Goal: Transaction & Acquisition: Subscribe to service/newsletter

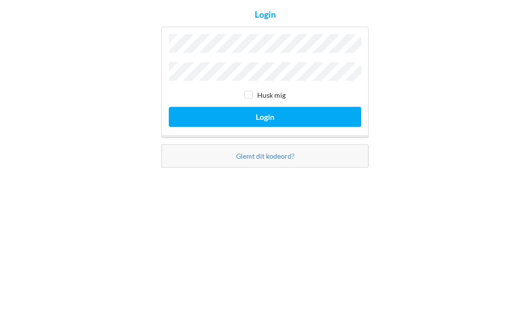
scroll to position [43, 0]
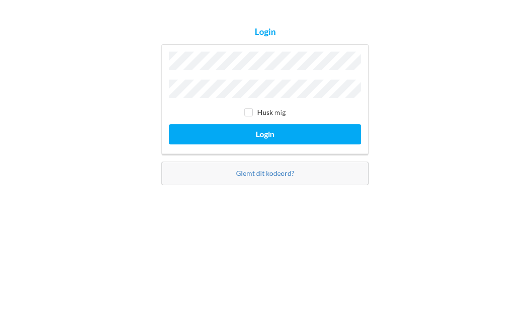
click at [279, 186] on button "Login" at bounding box center [265, 196] width 193 height 20
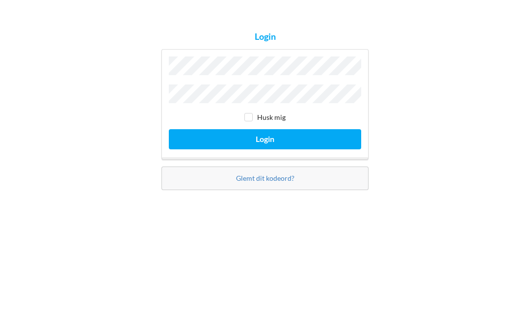
click at [277, 186] on button "Login" at bounding box center [265, 196] width 193 height 20
click at [284, 186] on button "Login" at bounding box center [265, 196] width 193 height 20
click at [288, 186] on button "Login" at bounding box center [265, 196] width 193 height 20
click at [274, 186] on button "Login" at bounding box center [265, 196] width 193 height 20
click at [287, 186] on button "Login" at bounding box center [265, 196] width 193 height 20
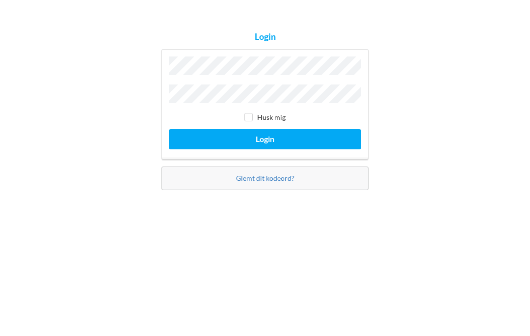
click at [282, 186] on button "Login" at bounding box center [265, 196] width 193 height 20
click at [284, 186] on button "Login" at bounding box center [265, 196] width 193 height 20
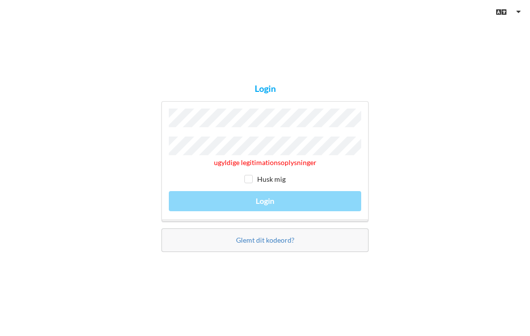
click at [280, 236] on link "Glemt dit kodeord?" at bounding box center [265, 240] width 58 height 8
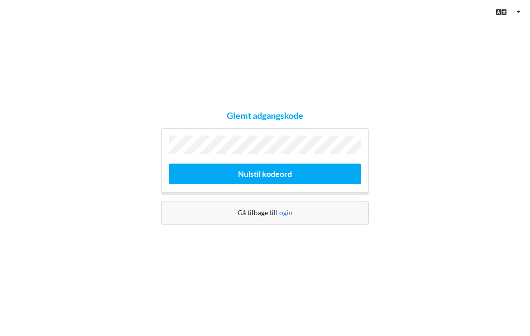
click at [278, 164] on button "Nulstil kodeord" at bounding box center [265, 174] width 193 height 20
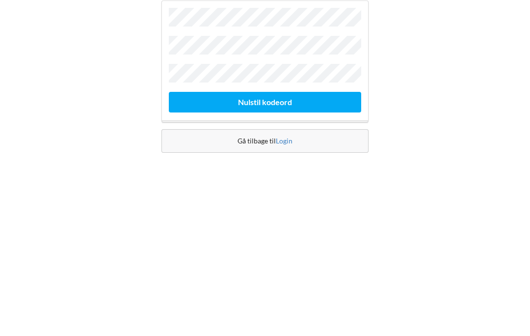
click at [275, 192] on button "Nulstil kodeord" at bounding box center [265, 202] width 193 height 20
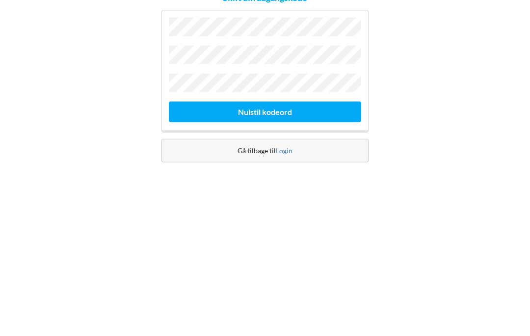
click at [287, 192] on button "Nulstil kodeord" at bounding box center [265, 202] width 193 height 20
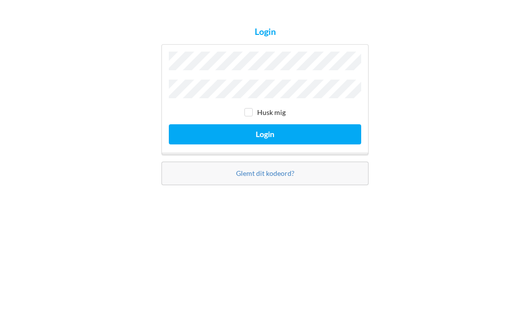
click at [286, 186] on button "Login" at bounding box center [265, 196] width 193 height 20
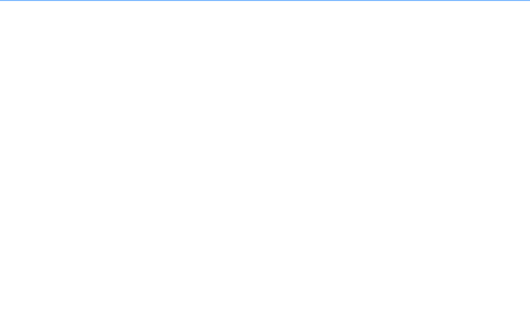
scroll to position [17, 0]
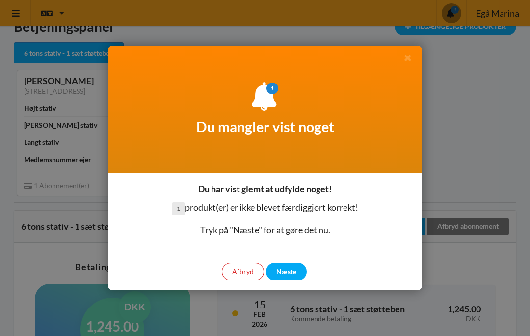
click at [460, 182] on div at bounding box center [265, 168] width 530 height 336
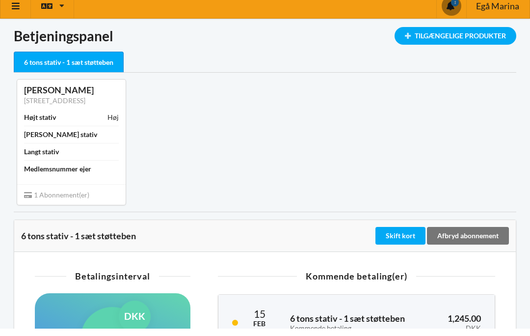
scroll to position [7, 0]
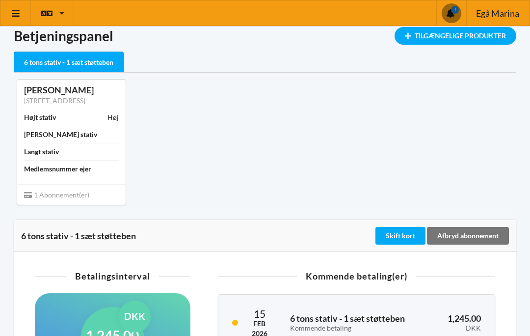
click at [456, 8] on span at bounding box center [452, 13] width 20 height 20
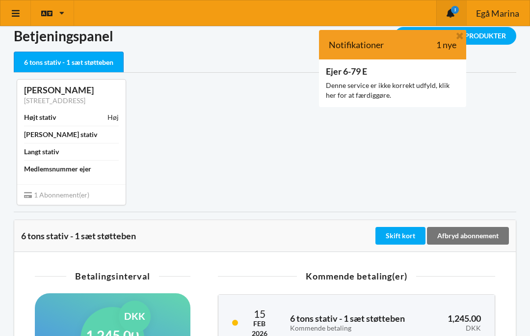
click at [367, 87] on div "Denne service er ikke korrekt udfyld, klik her for at færdiggøre." at bounding box center [393, 91] width 134 height 20
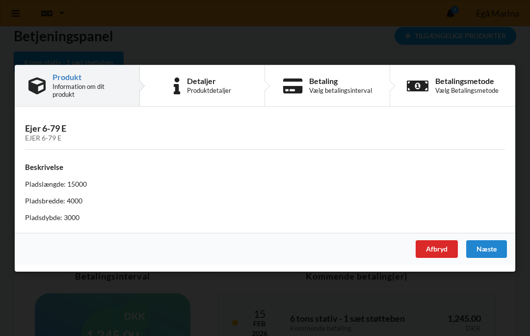
click at [493, 246] on div "Næste" at bounding box center [487, 249] width 41 height 18
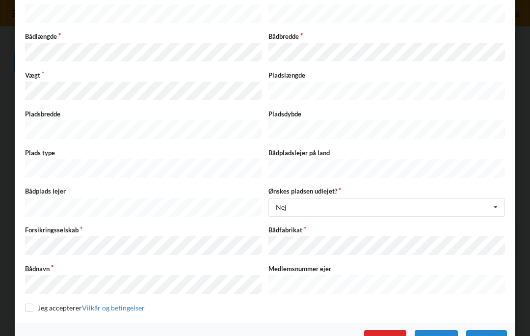
scroll to position [163, 0]
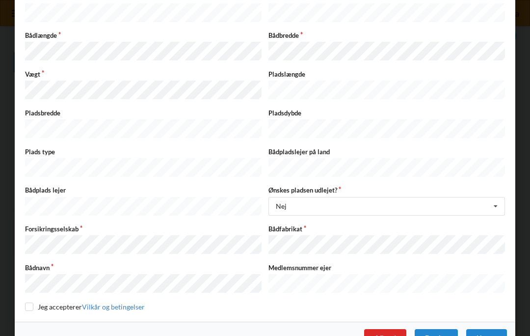
click at [29, 303] on input "checkbox" at bounding box center [29, 307] width 8 height 8
checkbox input "true"
click at [495, 329] on div "Næste" at bounding box center [487, 338] width 41 height 18
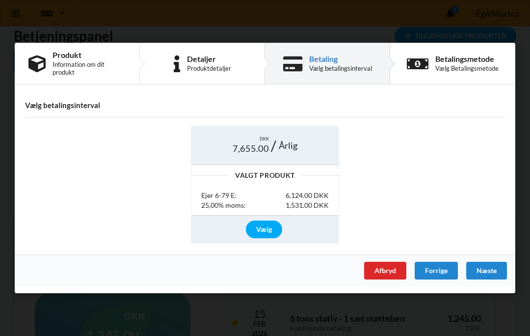
click at [439, 263] on div "Forrige" at bounding box center [436, 271] width 43 height 18
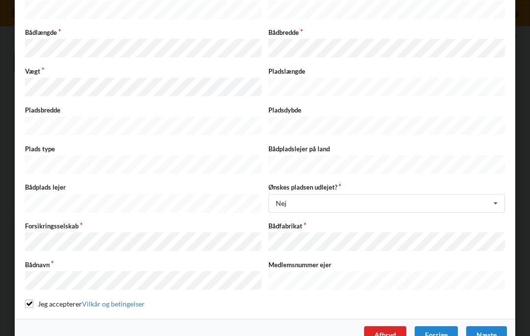
scroll to position [166, 0]
click at [491, 327] on div "Næste" at bounding box center [487, 336] width 41 height 18
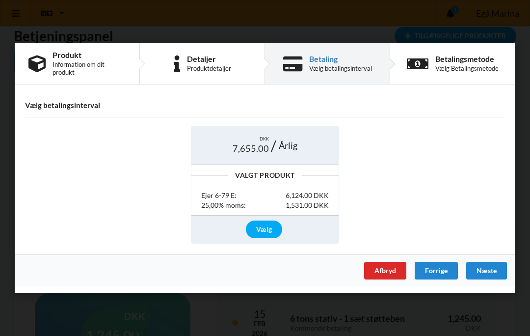
click at [492, 266] on div "Næste" at bounding box center [487, 271] width 41 height 18
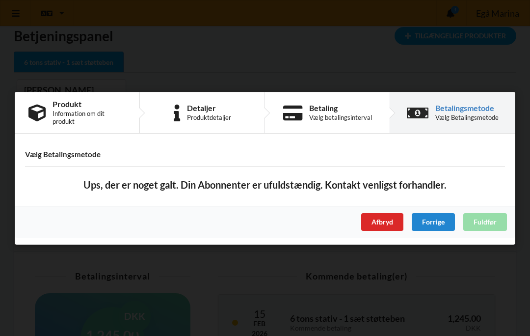
click at [438, 217] on div "Forrige" at bounding box center [433, 222] width 43 height 18
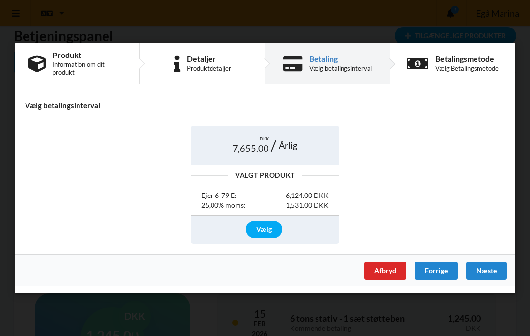
click at [268, 224] on div "Vælg" at bounding box center [264, 229] width 36 height 18
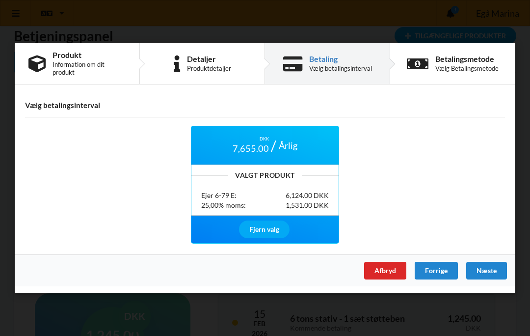
click at [387, 194] on div "DKK 7,655.00 Årlig Valgt Produkt Ejer 6-79 E: 6,124.00 DKK 25,00% moms: 1,531.0…" at bounding box center [265, 184] width 494 height 131
click at [323, 63] on div "Betaling" at bounding box center [340, 59] width 63 height 8
click at [494, 270] on div "Næste" at bounding box center [487, 271] width 41 height 18
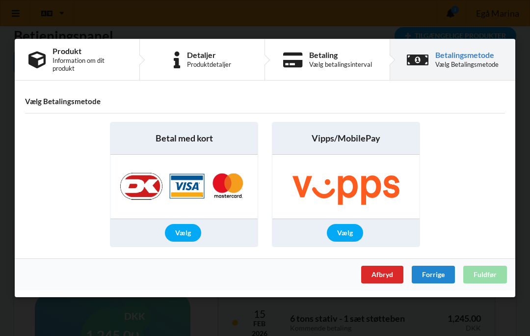
click at [187, 235] on div "Vælg" at bounding box center [183, 233] width 36 height 18
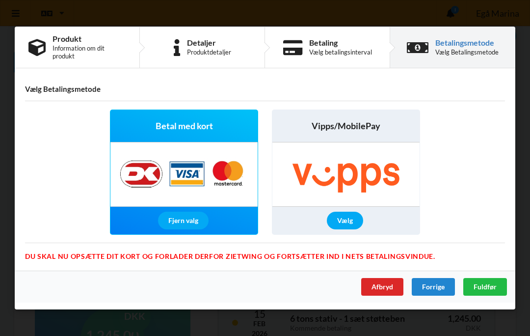
click at [489, 288] on span "Fuldfør" at bounding box center [485, 286] width 23 height 8
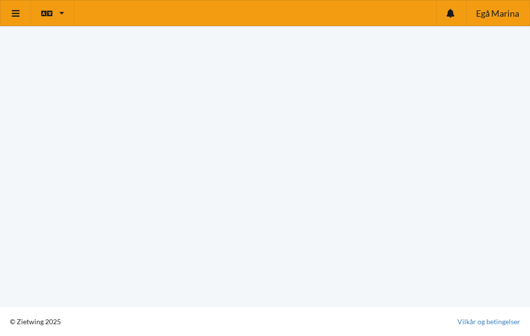
scroll to position [100, 0]
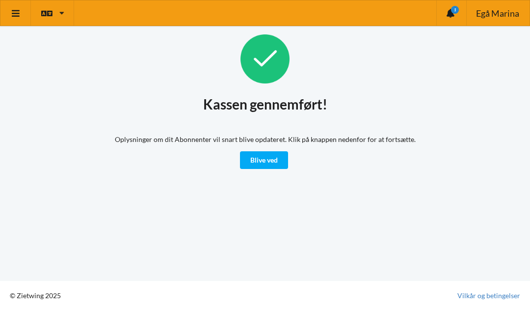
click at [454, 15] on icon at bounding box center [451, 13] width 8 height 9
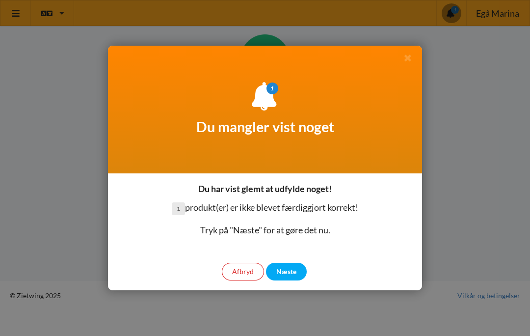
click at [292, 272] on div "Næste" at bounding box center [286, 272] width 41 height 18
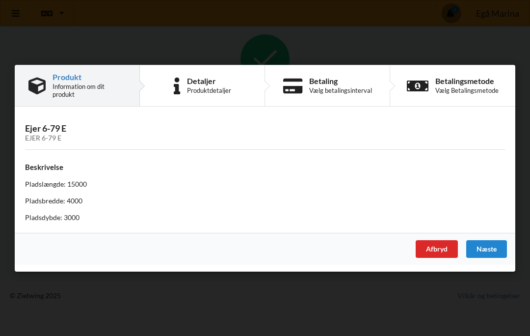
click at [493, 249] on div "Næste" at bounding box center [487, 249] width 41 height 18
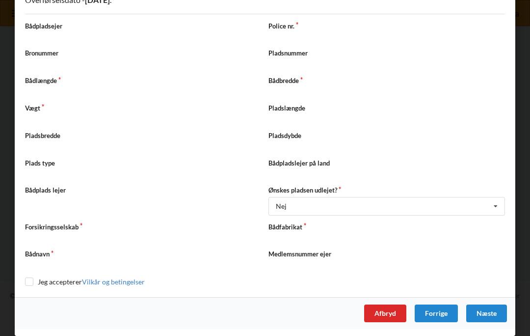
scroll to position [159, 0]
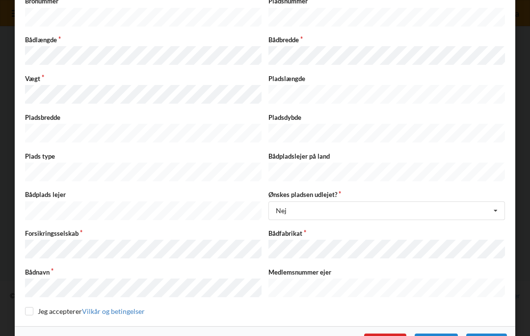
click at [32, 307] on input "checkbox" at bounding box center [29, 311] width 8 height 8
checkbox input "true"
click at [495, 334] on div "Næste" at bounding box center [487, 343] width 41 height 18
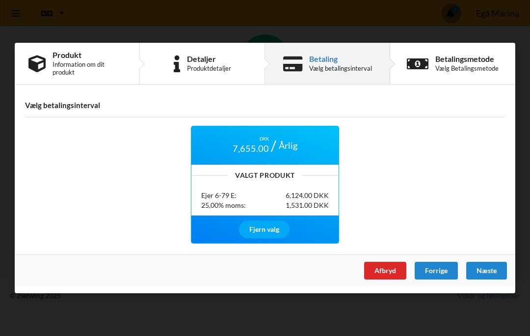
click at [490, 272] on div "Næste" at bounding box center [487, 271] width 41 height 18
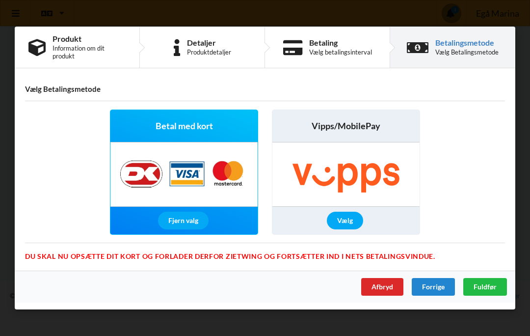
click at [493, 287] on span "Fuldfør" at bounding box center [485, 286] width 23 height 8
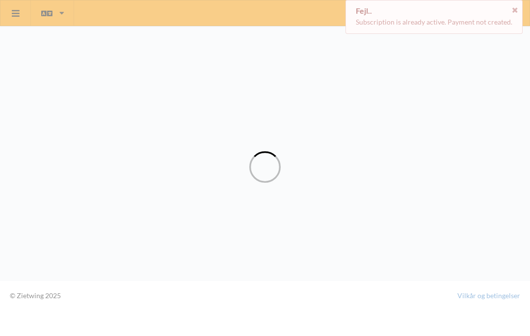
click at [522, 5] on div "Loading" at bounding box center [265, 168] width 530 height 336
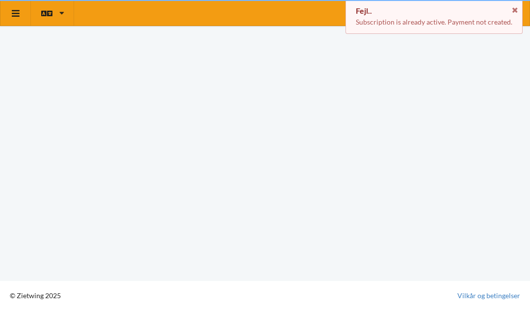
click at [515, 6] on icon at bounding box center [515, 8] width 8 height 7
